Goal: Information Seeking & Learning: Learn about a topic

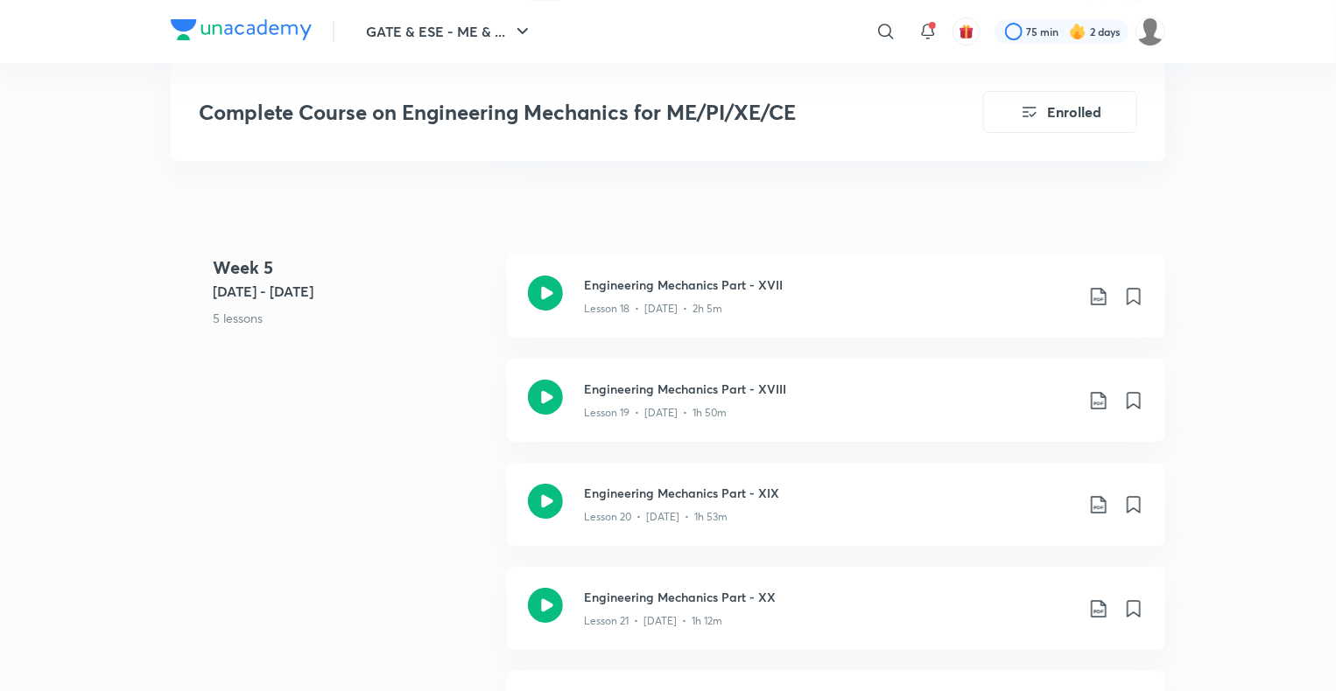
scroll to position [3122, 0]
click at [1091, 403] on icon at bounding box center [1098, 401] width 21 height 21
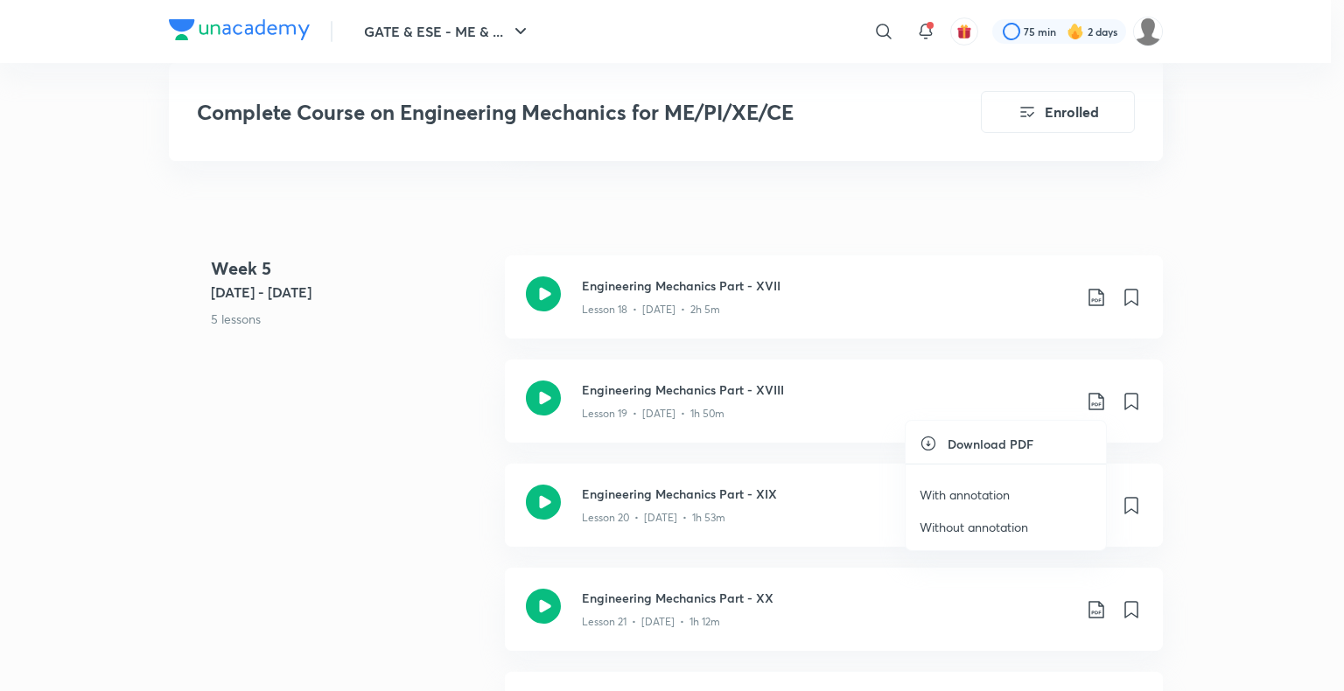
click at [987, 523] on p "Without annotation" at bounding box center [974, 527] width 109 height 18
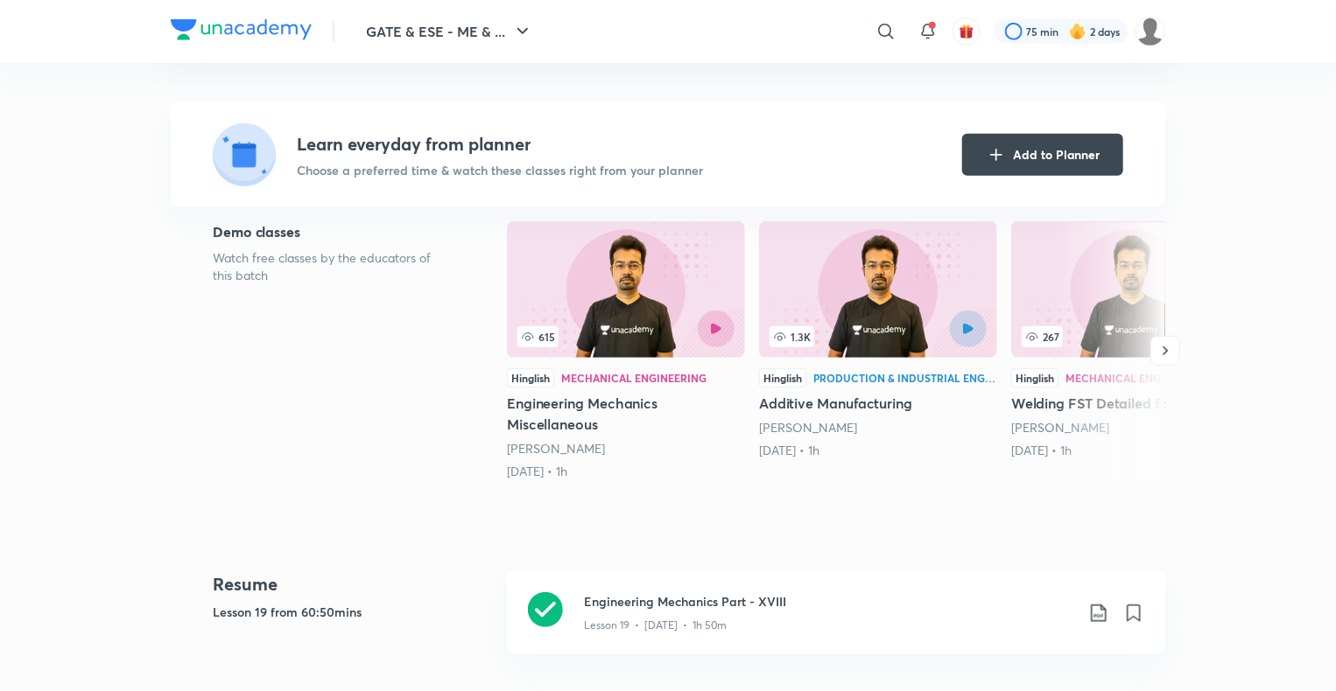
scroll to position [0, 0]
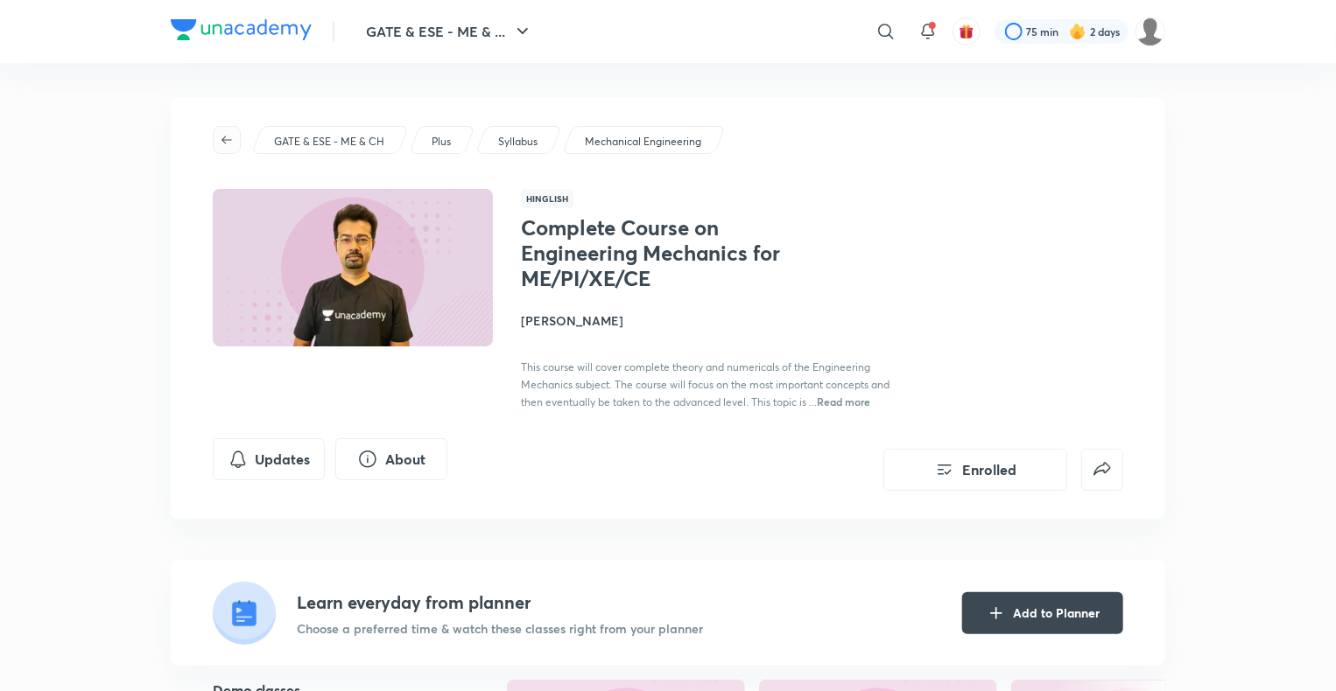
click at [224, 140] on icon "button" at bounding box center [226, 140] width 11 height 8
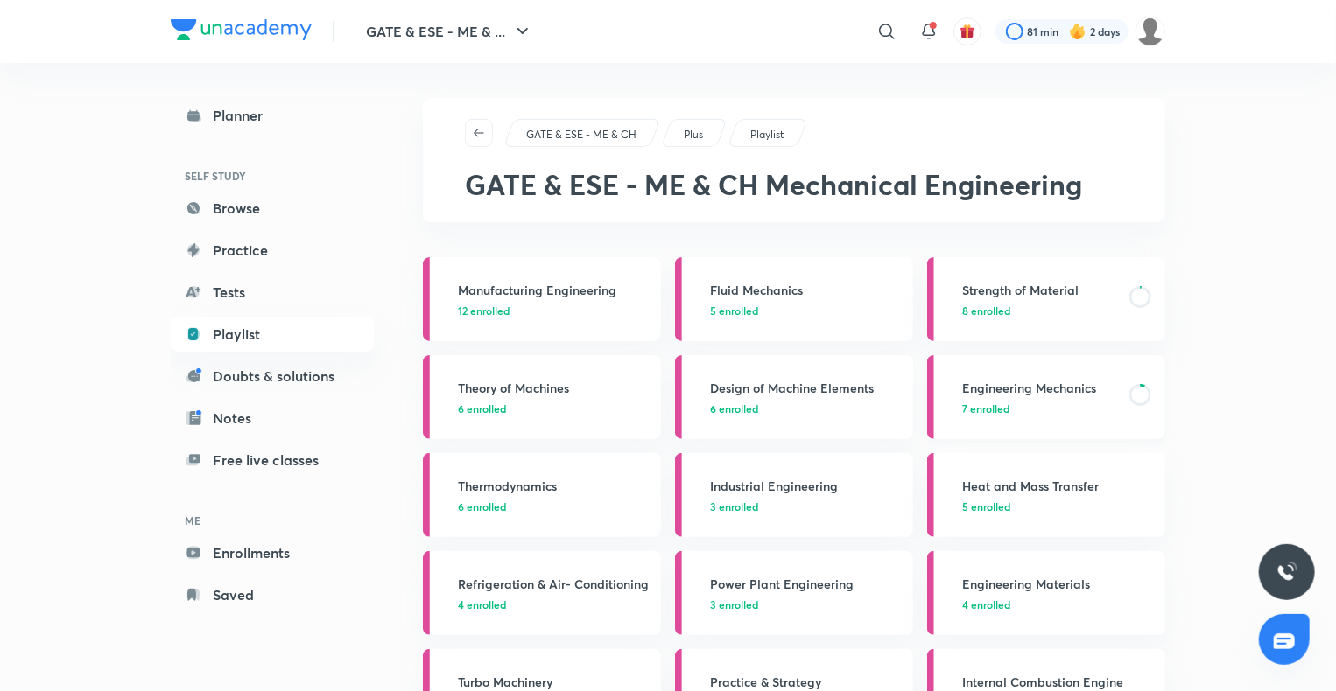
click at [1014, 390] on h3 "Engineering Mechanics" at bounding box center [1040, 388] width 157 height 18
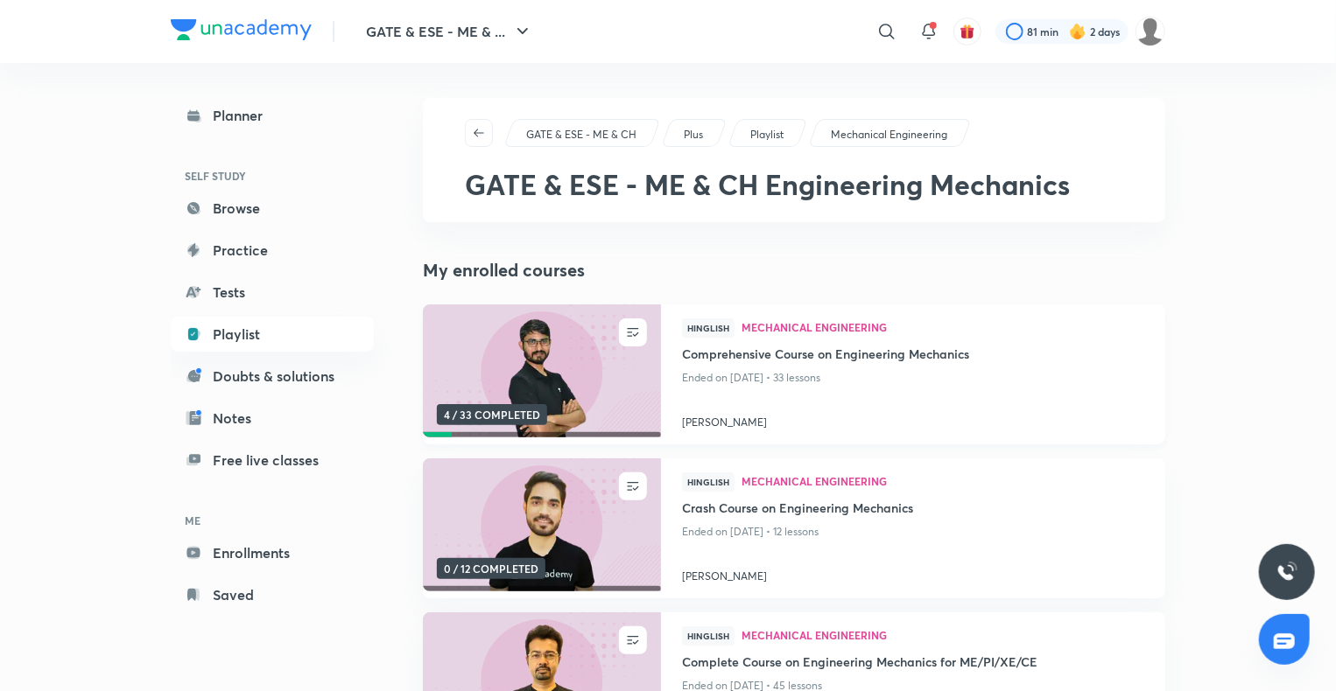
click at [520, 369] on img at bounding box center [541, 372] width 242 height 136
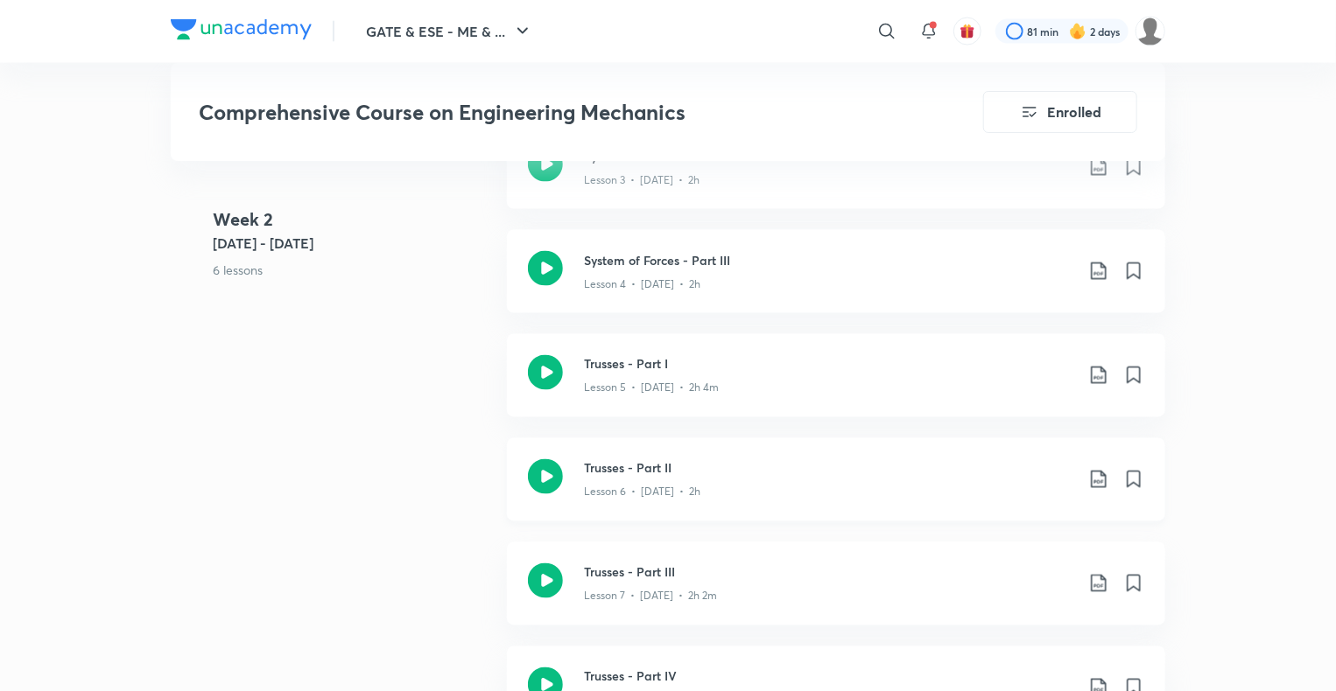
scroll to position [1383, 0]
click at [541, 356] on icon at bounding box center [545, 371] width 35 height 35
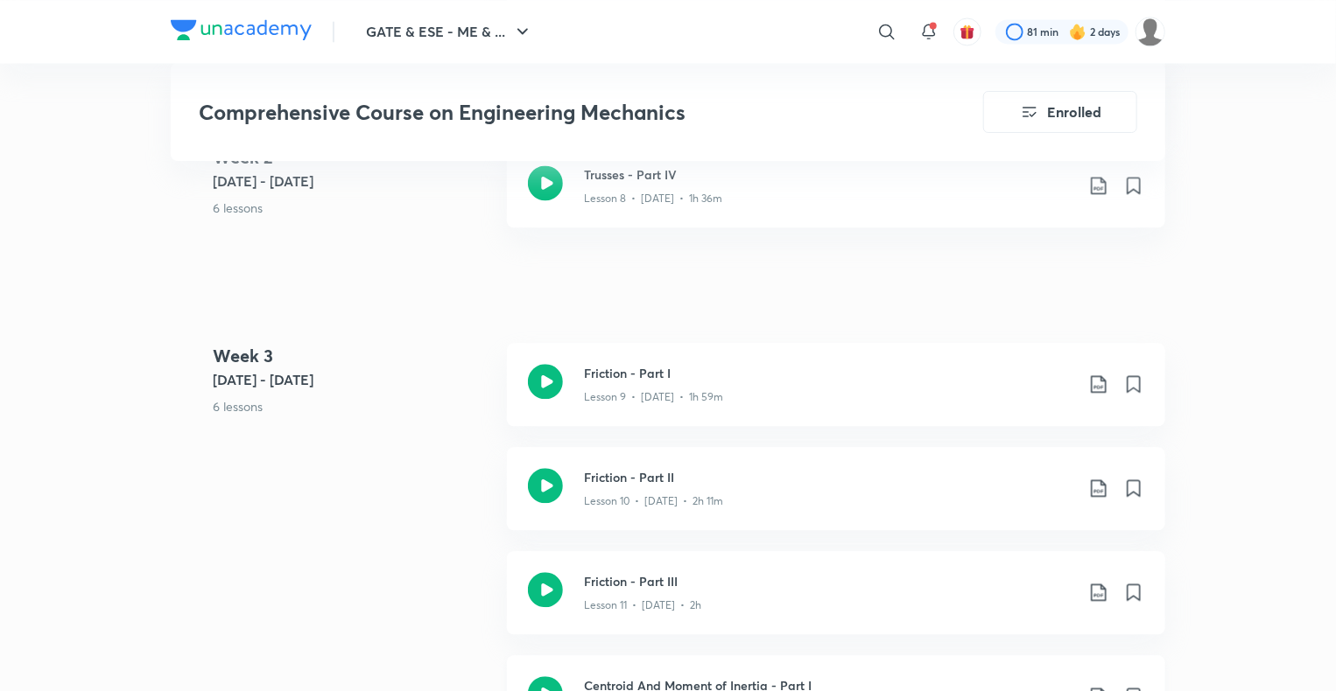
scroll to position [1943, 0]
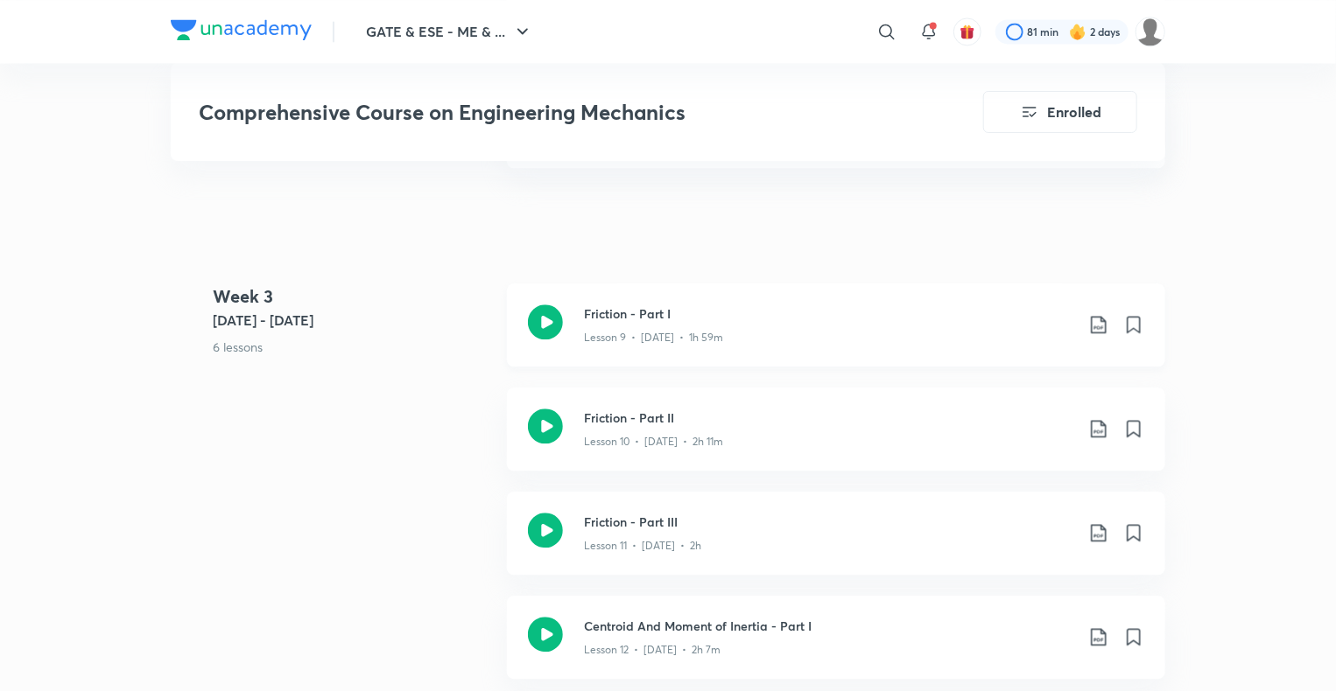
click at [537, 314] on icon at bounding box center [545, 322] width 35 height 35
